Goal: Find specific page/section: Find specific page/section

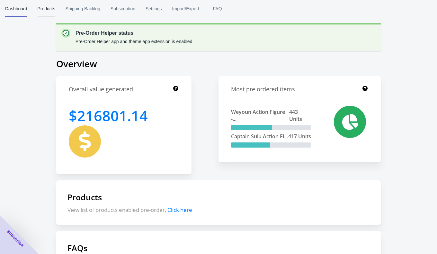
click at [47, 5] on span "Products" at bounding box center [47, 8] width 18 height 17
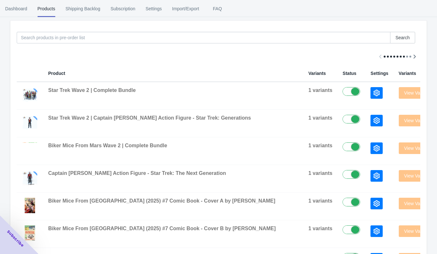
scroll to position [85, 0]
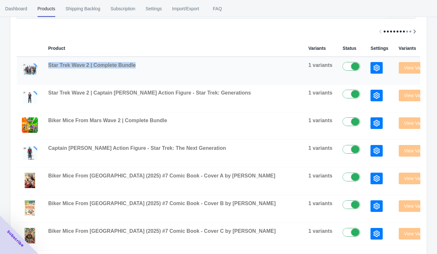
drag, startPoint x: 146, startPoint y: 63, endPoint x: 46, endPoint y: 64, distance: 100.0
click at [46, 64] on td "Star Trek Wave 2 | Complete Bundle" at bounding box center [173, 71] width 260 height 28
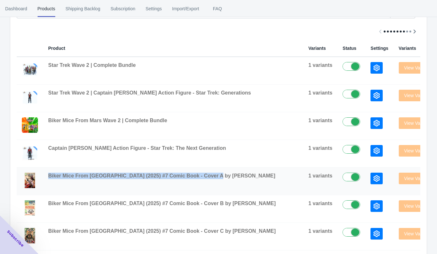
copy span "Biker Mice From [GEOGRAPHIC_DATA] (2025) #7 Comic Book - Cover A by [PERSON_NAM…"
drag, startPoint x: 222, startPoint y: 175, endPoint x: 48, endPoint y: 175, distance: 173.6
click at [48, 175] on div "Biker Mice From [GEOGRAPHIC_DATA] (2025) #7 Comic Book - Cover A by [PERSON_NAM…" at bounding box center [173, 176] width 250 height 6
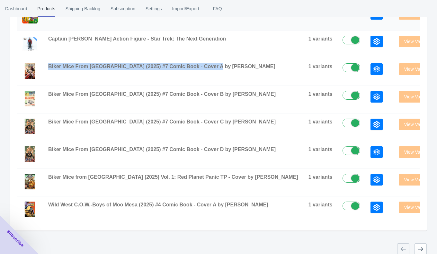
scroll to position [200, 0]
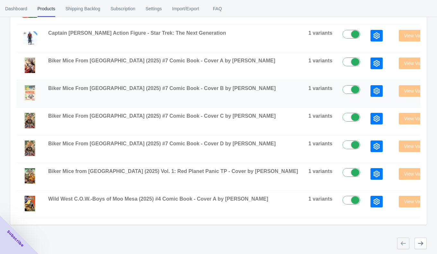
click at [122, 87] on span "Biker Mice From [GEOGRAPHIC_DATA] (2025) #7 Comic Book - Cover B by [PERSON_NAM…" at bounding box center [162, 88] width 228 height 5
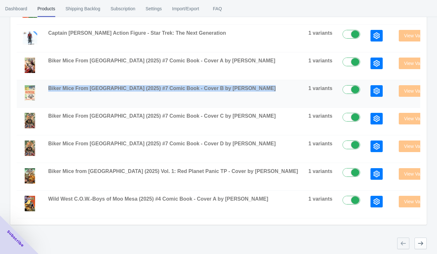
click at [122, 87] on span "Biker Mice From [GEOGRAPHIC_DATA] (2025) #7 Comic Book - Cover B by [PERSON_NAM…" at bounding box center [162, 88] width 228 height 5
copy span "Biker Mice From [GEOGRAPHIC_DATA] (2025) #7 Comic Book - Cover B by [PERSON_NAM…"
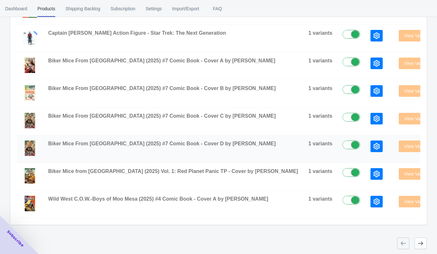
click at [140, 144] on span "Biker Mice From [GEOGRAPHIC_DATA] (2025) #7 Comic Book - Cover D by [PERSON_NAM…" at bounding box center [162, 143] width 228 height 5
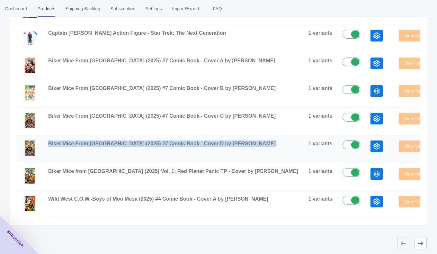
click at [140, 144] on span "Biker Mice From [GEOGRAPHIC_DATA] (2025) #7 Comic Book - Cover D by [PERSON_NAM…" at bounding box center [162, 143] width 228 height 5
copy span "Biker Mice From [GEOGRAPHIC_DATA] (2025) #7 Comic Book - Cover D by [PERSON_NAM…"
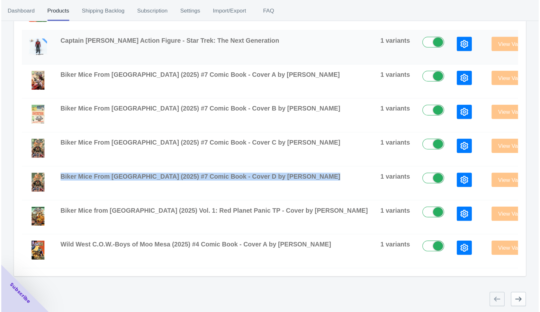
scroll to position [124, 0]
